Goal: Task Accomplishment & Management: Complete application form

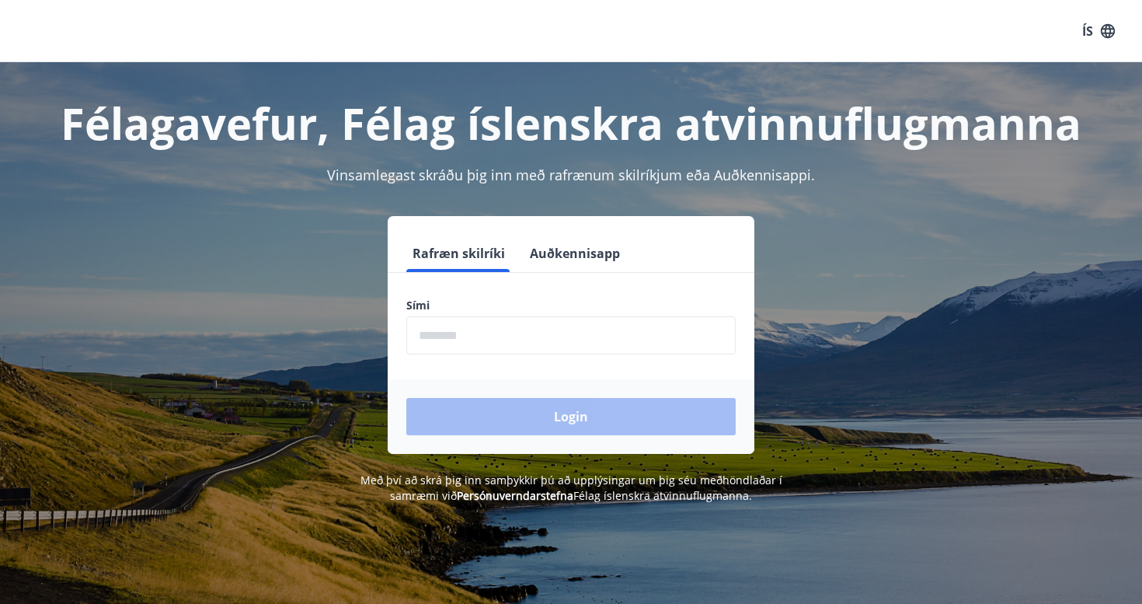
click at [507, 327] on input "phone" at bounding box center [570, 335] width 329 height 38
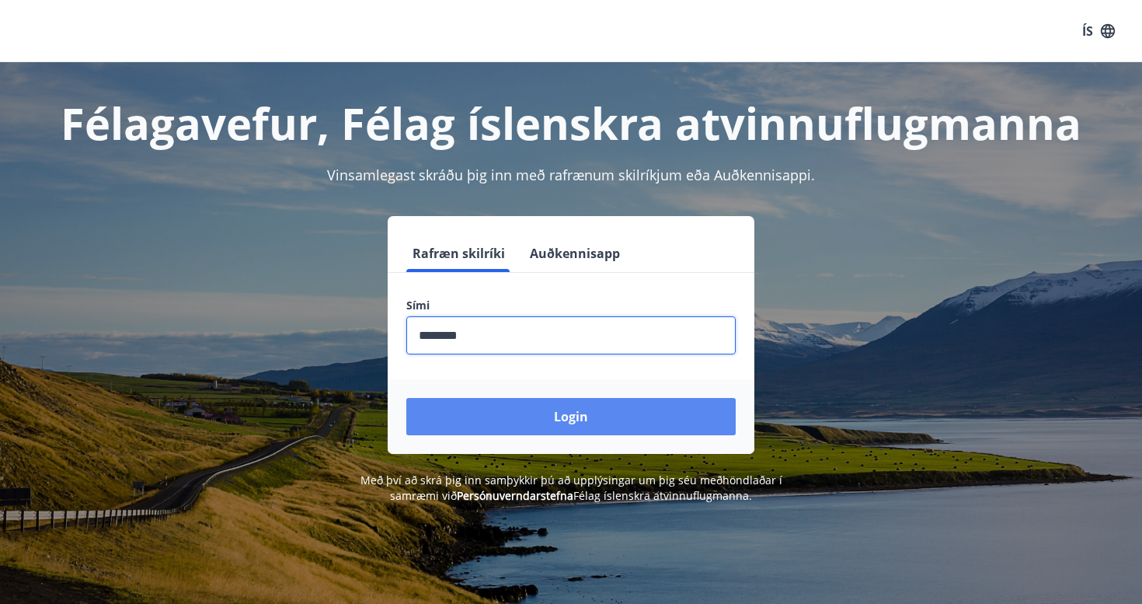
type input "********"
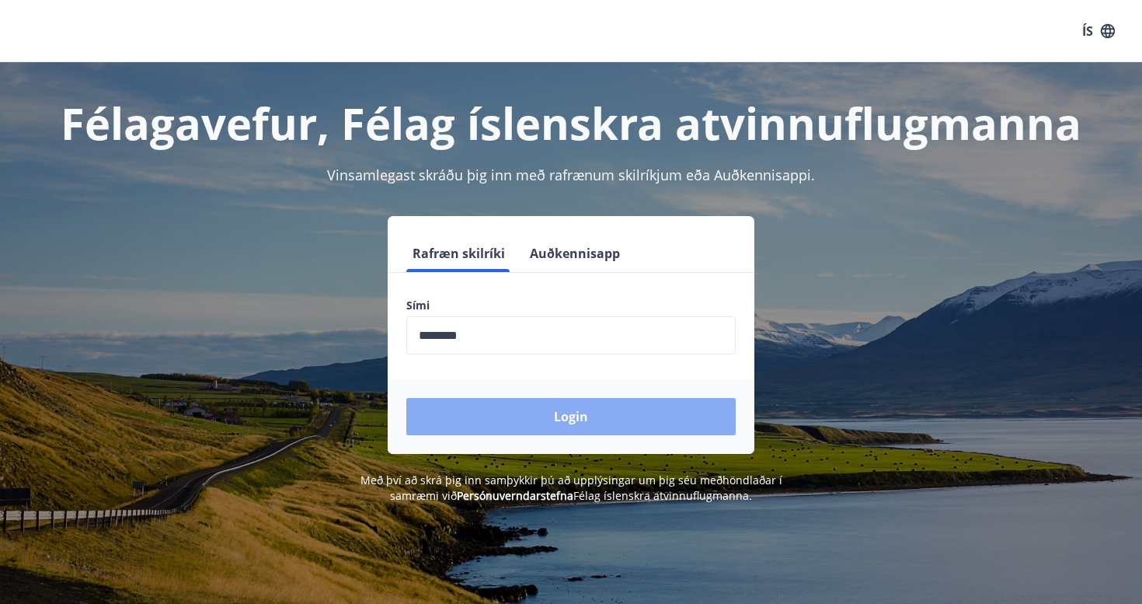
click at [595, 421] on button "Login" at bounding box center [570, 416] width 329 height 37
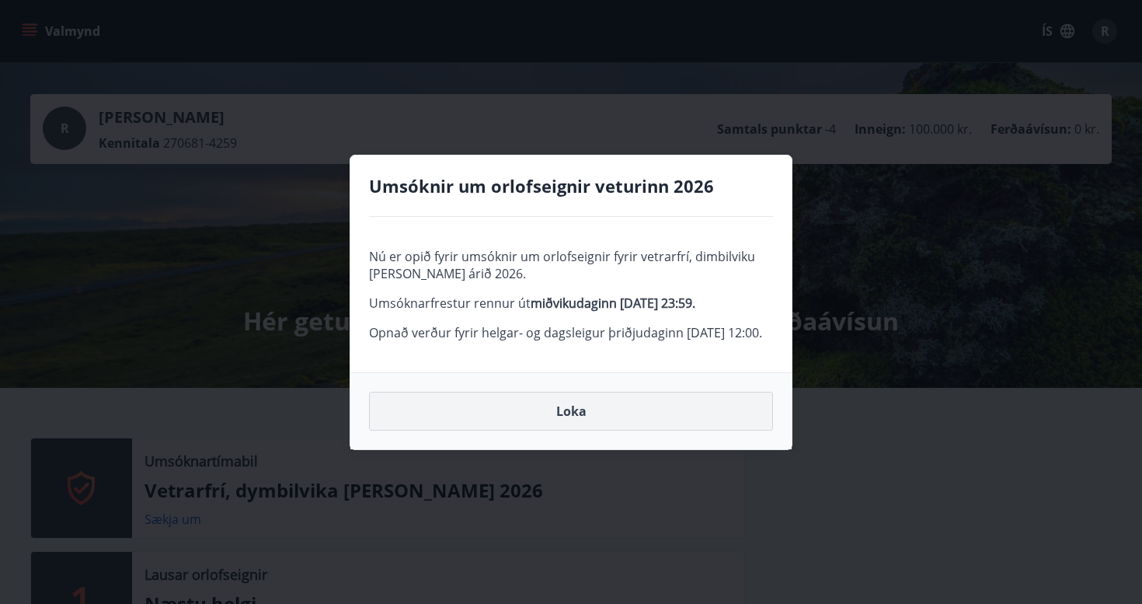
click at [566, 430] on button "Loka" at bounding box center [571, 411] width 404 height 39
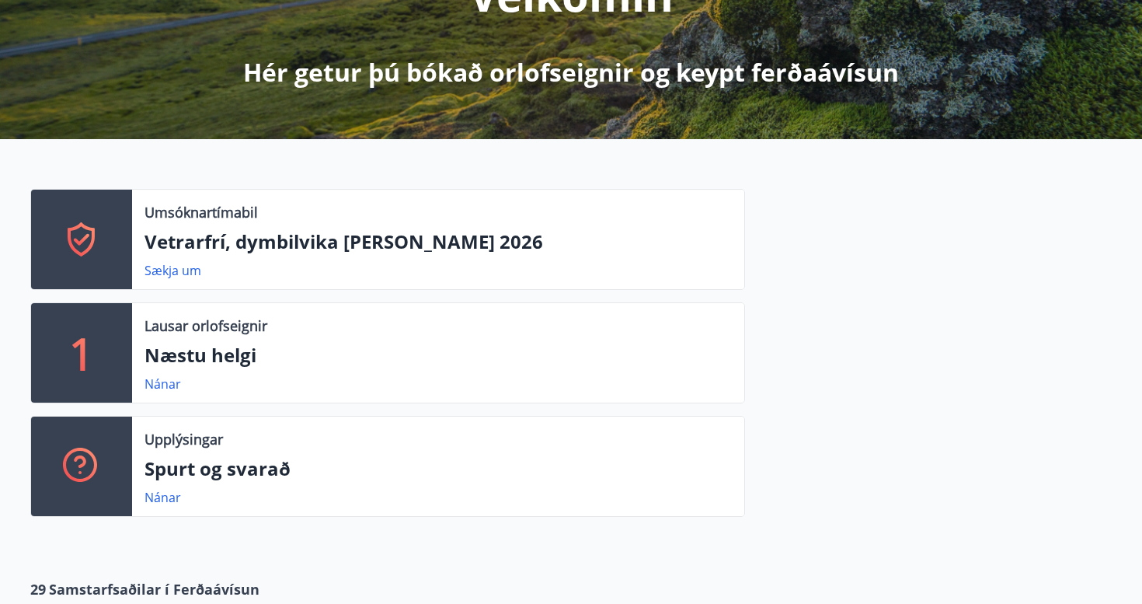
scroll to position [270, 0]
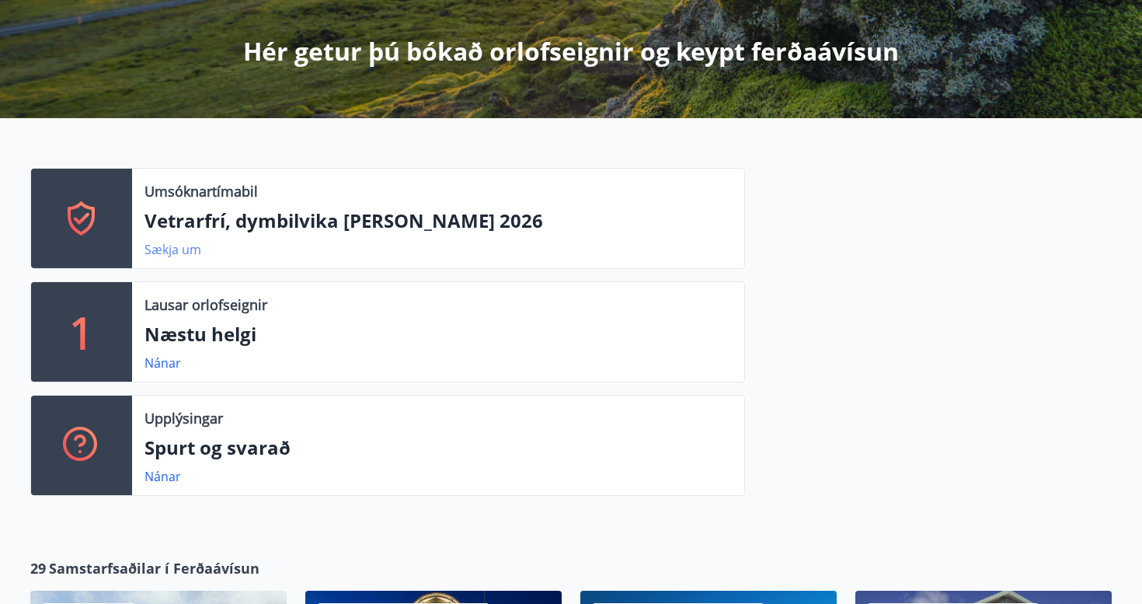
click at [176, 252] on link "Sækja um" at bounding box center [172, 249] width 57 height 17
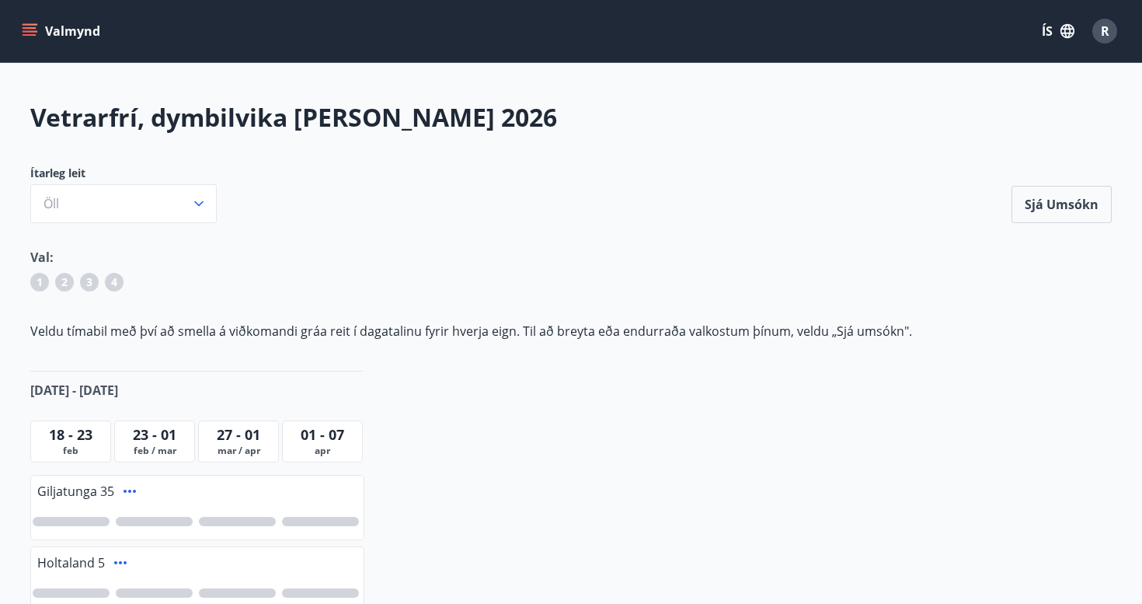
click at [38, 30] on button "Valmynd" at bounding box center [63, 31] width 88 height 28
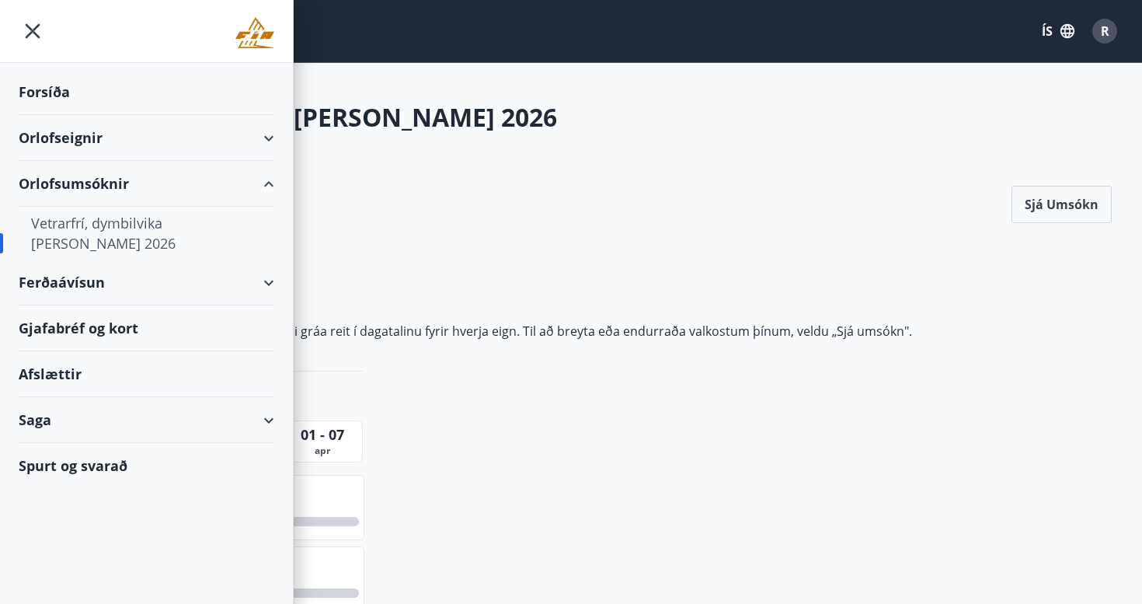
click at [55, 93] on div "Forsíða" at bounding box center [147, 92] width 256 height 46
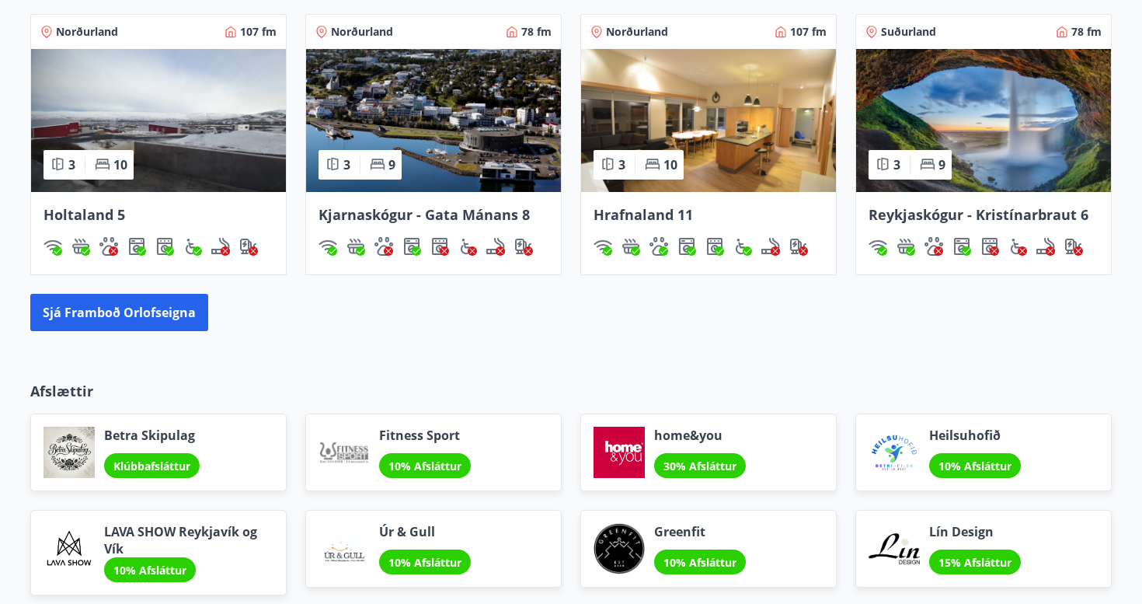
scroll to position [1146, 0]
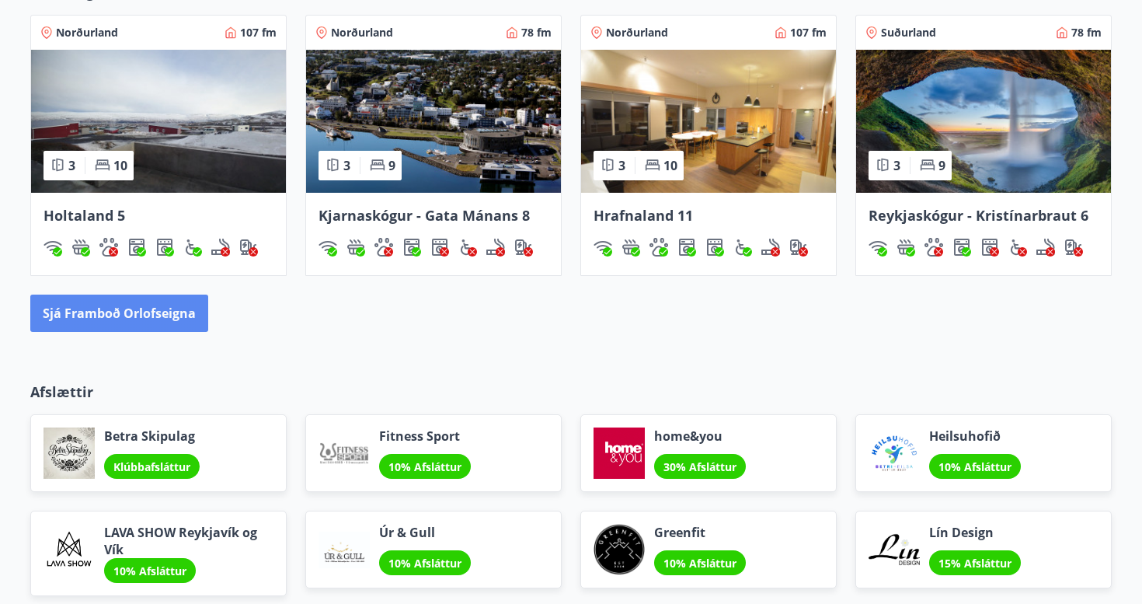
click at [184, 315] on button "Sjá framboð orlofseigna" at bounding box center [119, 312] width 178 height 37
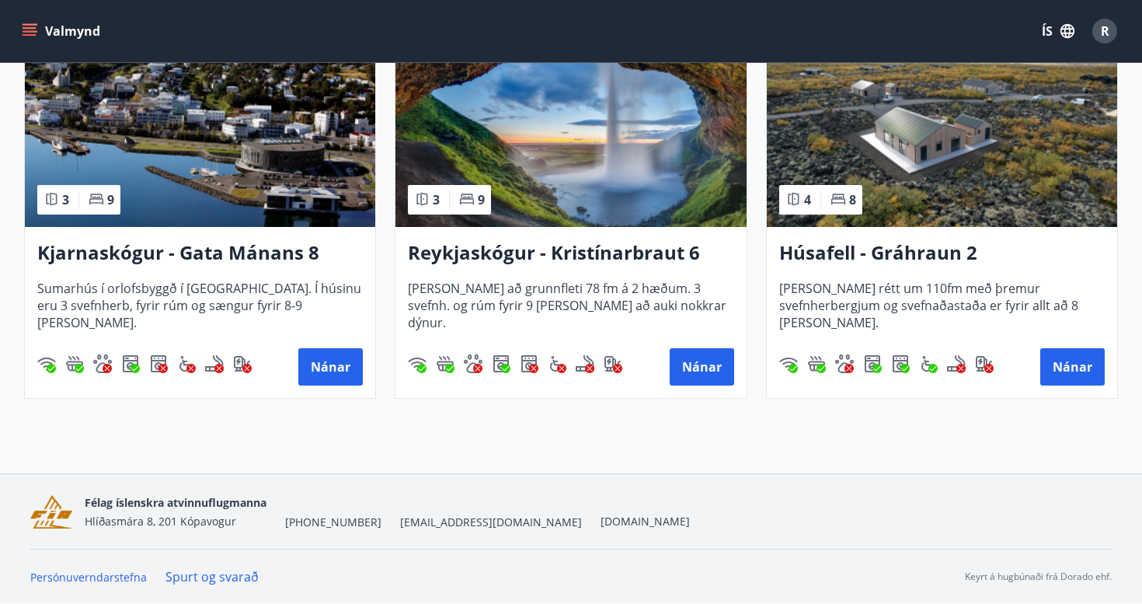
scroll to position [781, 0]
